Goal: Navigation & Orientation: Find specific page/section

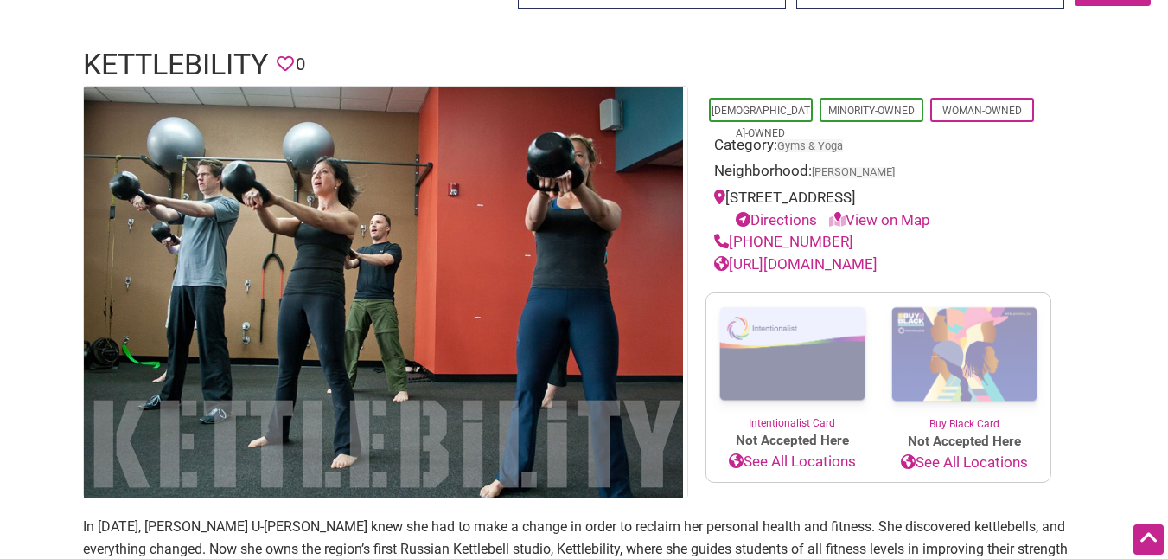
scroll to position [100, 0]
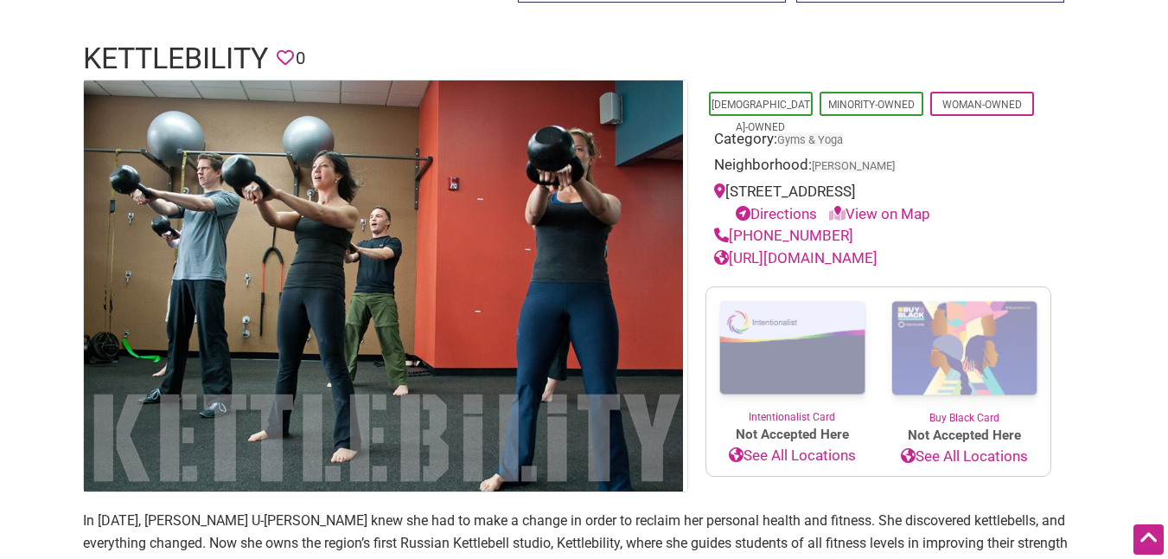
click at [784, 259] on link "[URL][DOMAIN_NAME]" at bounding box center [795, 257] width 163 height 17
